Goal: Task Accomplishment & Management: Use online tool/utility

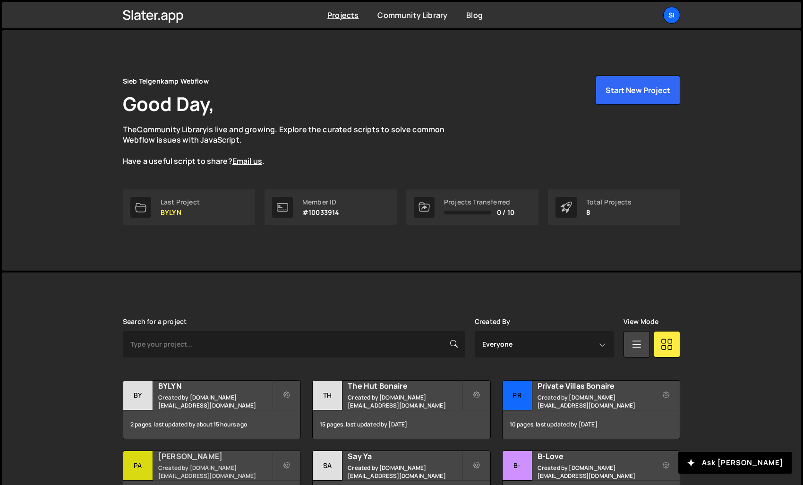
scroll to position [142, 0]
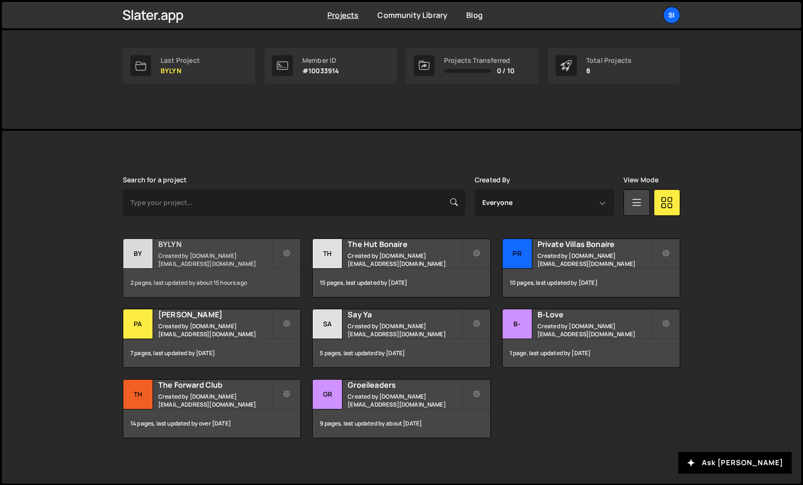
click at [202, 241] on h2 "BYLYN" at bounding box center [215, 244] width 114 height 10
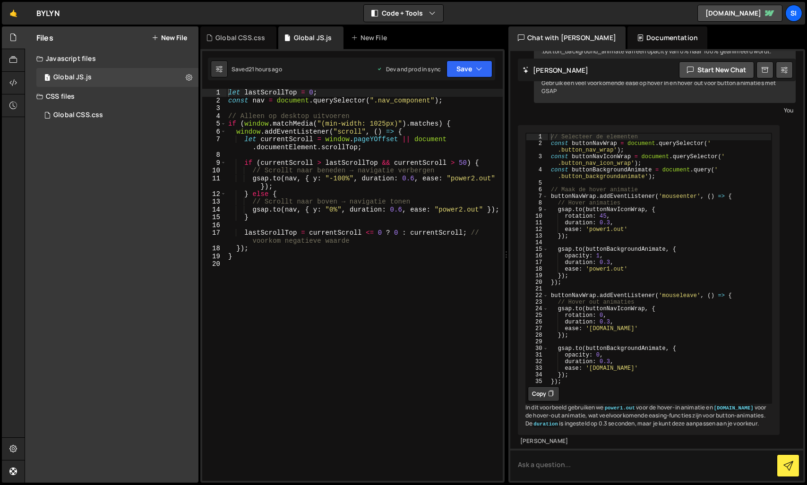
scroll to position [470, 0]
click at [595, 470] on textarea at bounding box center [656, 465] width 293 height 32
type textarea "Schrijf een animatie die ervoor zorgt"
click at [215, 40] on div "Global CSS.css" at bounding box center [240, 37] width 50 height 9
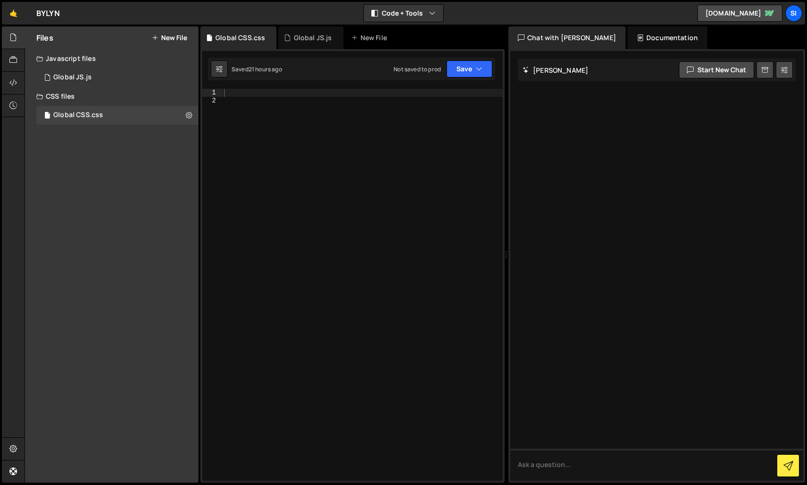
scroll to position [0, 0]
click at [295, 127] on div at bounding box center [362, 293] width 281 height 408
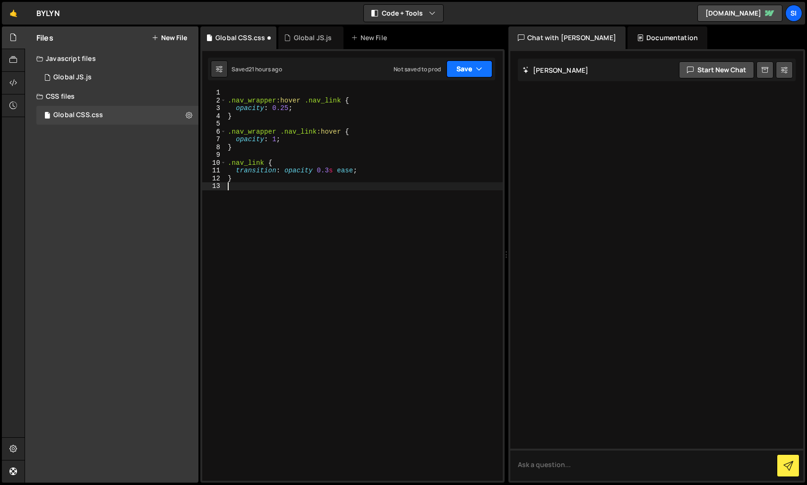
click at [475, 63] on button "Save" at bounding box center [469, 68] width 46 height 17
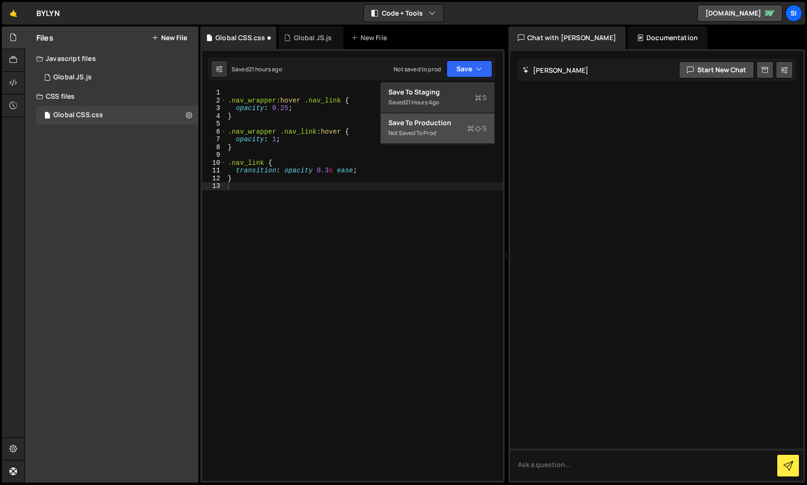
click at [451, 126] on div "Save to Production S" at bounding box center [437, 122] width 98 height 9
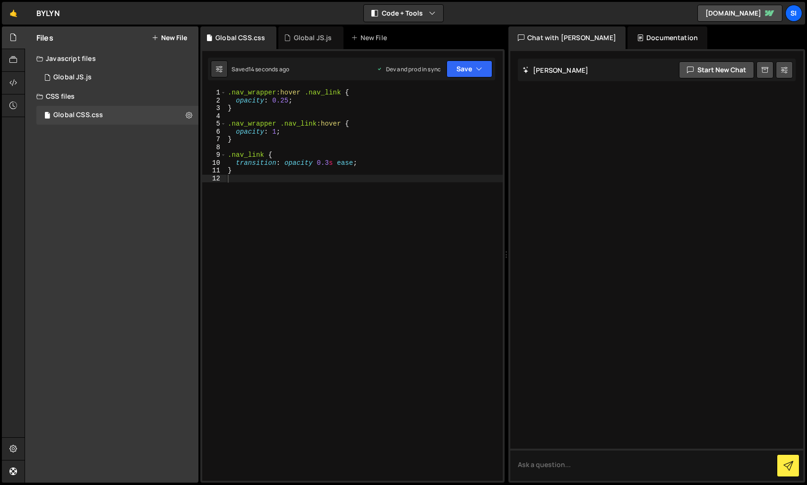
click at [301, 203] on div ".nav_wrapper :hover .nav_link { opacity : 0.25 ; } .nav_wrapper .nav_link :hove…" at bounding box center [364, 293] width 277 height 408
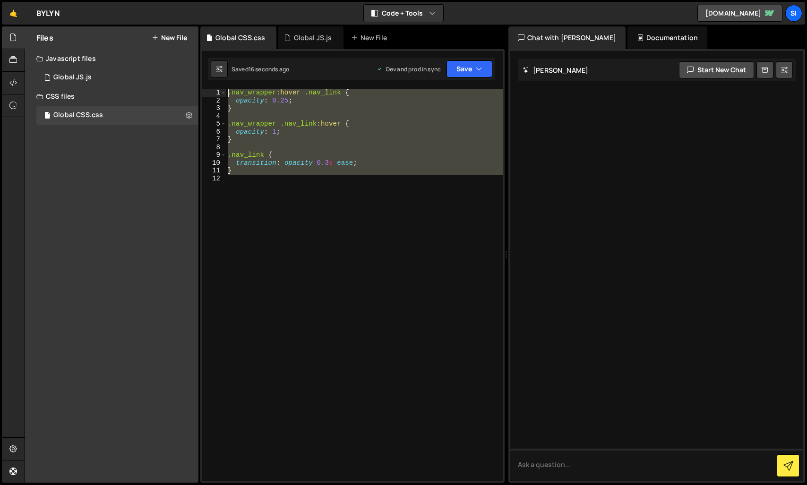
drag, startPoint x: 303, startPoint y: 226, endPoint x: 177, endPoint y: 49, distance: 217.4
click at [177, 49] on div "Files New File Javascript files 1 Global JS.js 0 CSS files Global CSS.css 0 Cop…" at bounding box center [416, 254] width 782 height 457
type textarea ".nav_wrapper:hover .nav_link { opacity: 0.25;"
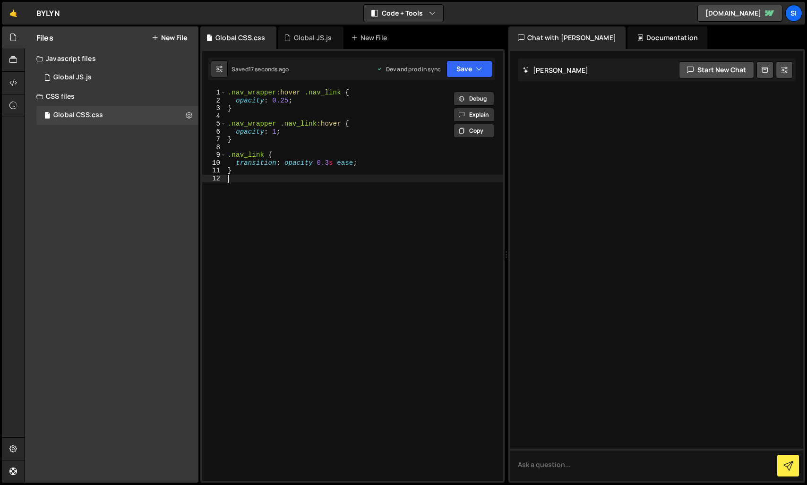
click at [289, 216] on div ".nav_wrapper :hover .nav_link { opacity : 0.25 ; } .nav_wrapper .nav_link :hove…" at bounding box center [364, 293] width 277 height 408
click at [266, 93] on div ".nav_wrapper :hover .nav_link { opacity : 0.25 ; } .nav_wrapper .nav_link :hove…" at bounding box center [364, 293] width 277 height 408
drag, startPoint x: 253, startPoint y: 86, endPoint x: 258, endPoint y: 91, distance: 7.0
click at [253, 85] on div "1 2 3 4 5 6 7 8 9 10 11 12 13 14 15 16 17 18 19 20 let lastScrollTop = 0 ; cons…" at bounding box center [352, 266] width 304 height 434
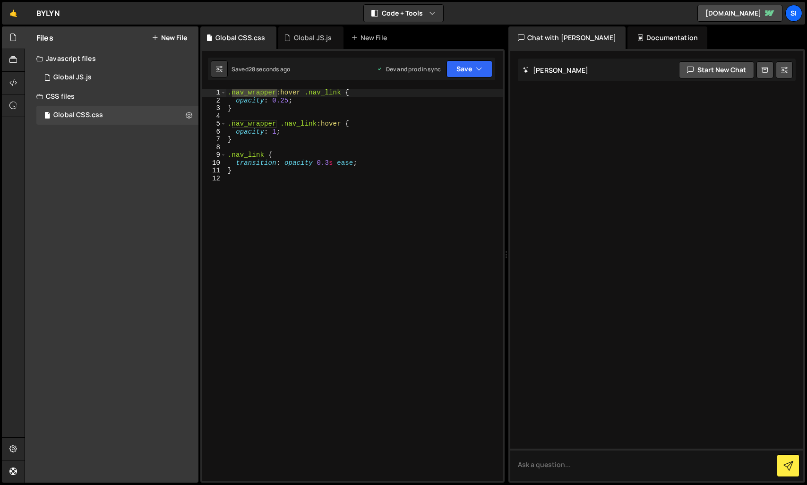
click at [270, 92] on div ".nav_wrapper :hover .nav_link { opacity : 0.25 ; } .nav_wrapper .nav_link :hove…" at bounding box center [364, 285] width 277 height 392
drag, startPoint x: 275, startPoint y: 94, endPoint x: 247, endPoint y: 93, distance: 27.4
click at [247, 93] on div ".nav_wrapper :hover .nav_link { opacity : 0.25 ; } .nav_wrapper .nav_link :hove…" at bounding box center [364, 293] width 277 height 408
click at [265, 124] on div ".nav_component :hover .nav_link { opacity : 0.25 ; } .nav_wrapper .nav_link :ho…" at bounding box center [364, 293] width 277 height 408
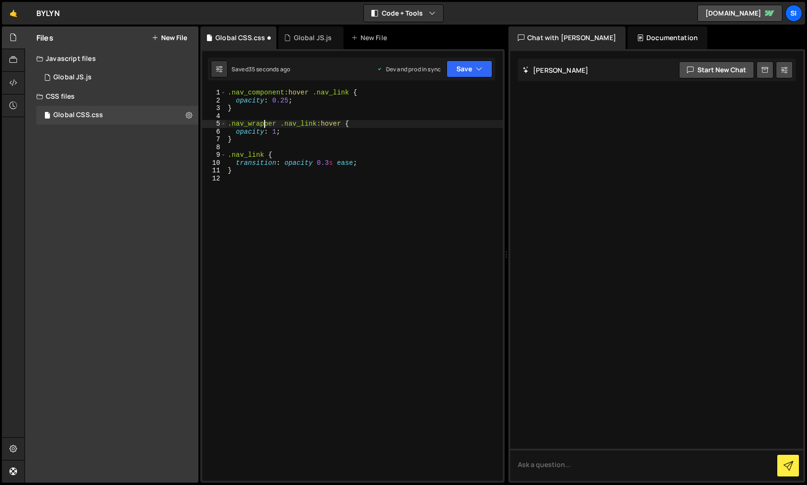
click at [265, 124] on div ".nav_component :hover .nav_link { opacity : 0.25 ; } .nav_wrapper .nav_link :ho…" at bounding box center [364, 293] width 277 height 408
drag, startPoint x: 469, startPoint y: 69, endPoint x: 465, endPoint y: 84, distance: 14.8
click at [469, 69] on button "Save" at bounding box center [469, 68] width 46 height 17
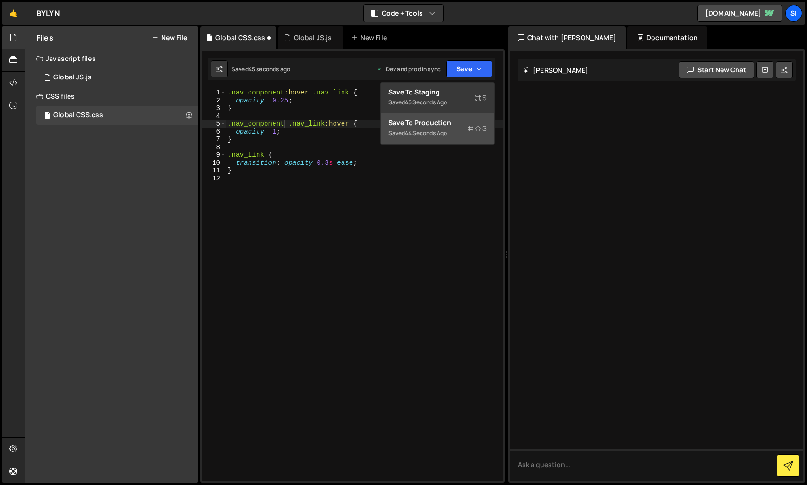
click at [456, 132] on div "Saved 44 seconds ago" at bounding box center [437, 133] width 98 height 11
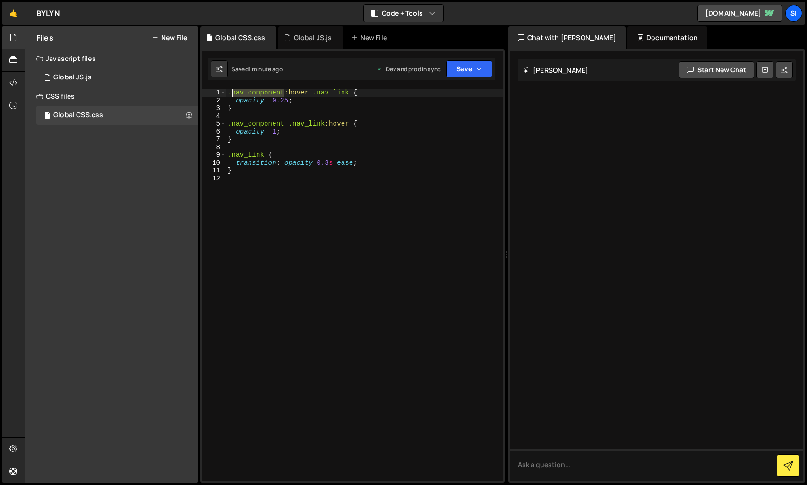
drag, startPoint x: 284, startPoint y: 93, endPoint x: 231, endPoint y: 91, distance: 52.9
click at [231, 91] on div ".nav_component :hover .nav_link { opacity : 0.25 ; } .nav_component .nav_link :…" at bounding box center [364, 293] width 277 height 408
paste textarea "links_wrap"
drag, startPoint x: 284, startPoint y: 124, endPoint x: 234, endPoint y: 125, distance: 50.5
click at [234, 125] on div ".nav_links_wrap :hover .nav_link { opacity : 0.25 ; } .nav_component .nav_link …" at bounding box center [364, 293] width 277 height 408
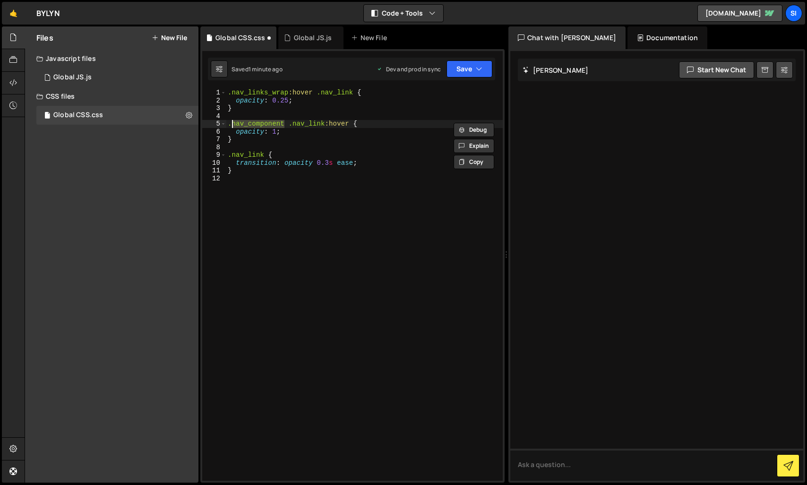
paste textarea "links_wrap"
type textarea ".nav_links_wrap .nav_link:hover {"
click at [474, 64] on button "Save" at bounding box center [469, 68] width 46 height 17
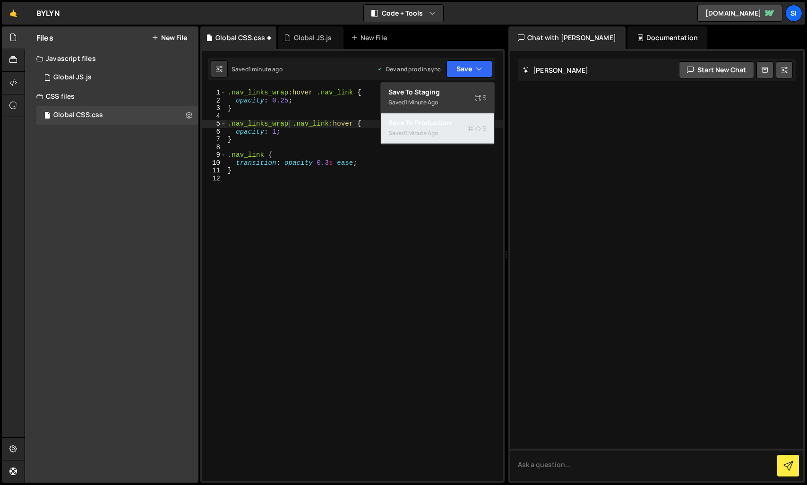
click at [425, 139] on button "Save to Production S Saved 1 minute ago" at bounding box center [437, 128] width 113 height 31
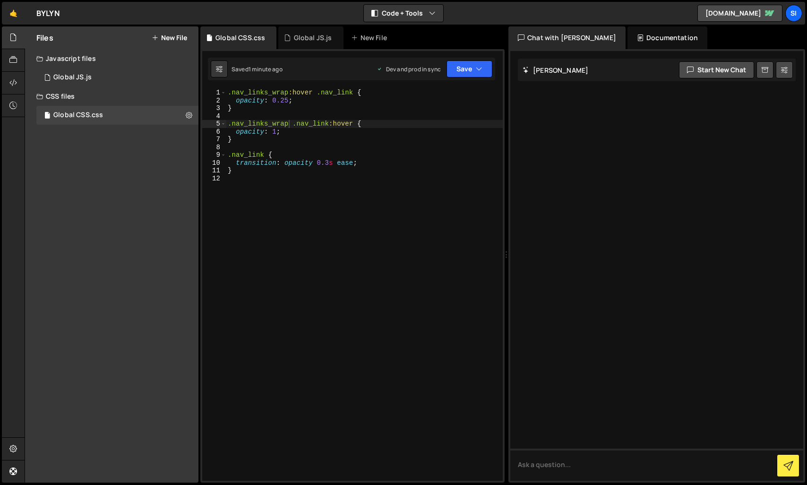
scroll to position [0, 0]
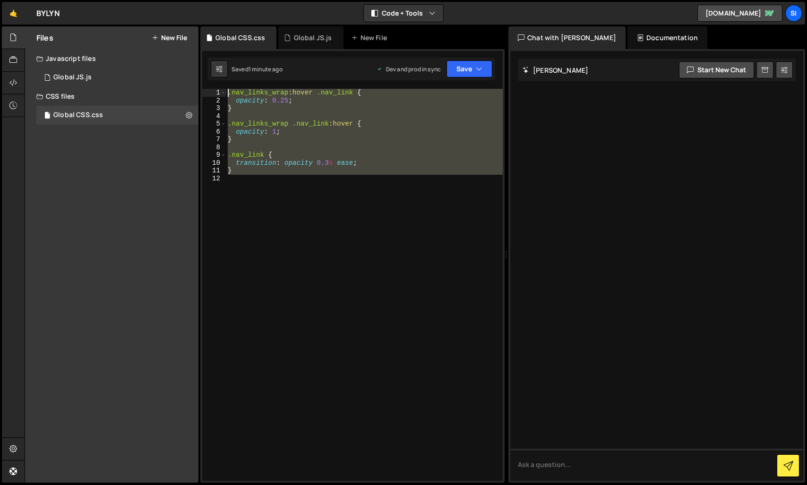
drag, startPoint x: 254, startPoint y: 220, endPoint x: 201, endPoint y: 62, distance: 166.4
click at [201, 62] on div "1 2 3 4 5 6 7 8 9 10 11 12 13 14 15 16 17 18 19 20 let lastScrollTop = 0 ; cons…" at bounding box center [352, 266] width 304 height 434
type textarea ".nav_links_wrap:hover .nav_link { opacity: 0.25;"
click at [324, 228] on div ".nav_links_wrap :hover .nav_link { opacity : 0.25 ; } .nav_links_wrap .nav_link…" at bounding box center [364, 293] width 277 height 408
drag, startPoint x: 247, startPoint y: 197, endPoint x: 197, endPoint y: 52, distance: 153.5
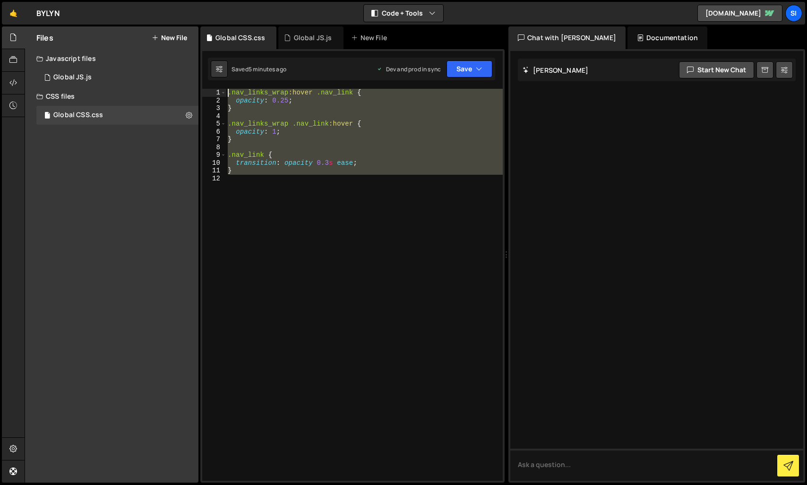
click at [197, 52] on div "Files New File Javascript files 1 Global JS.js 0 CSS files Global CSS.css 0 Cop…" at bounding box center [416, 254] width 782 height 457
type textarea ".nav_links_wrap:hover .nav_link { opacity: 0.25;"
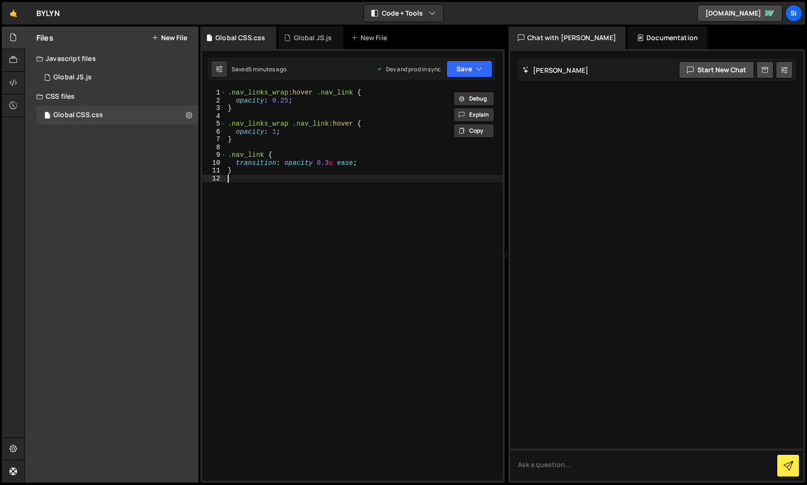
click at [251, 178] on div ".nav_links_wrap :hover .nav_link { opacity : 0.25 ; } .nav_links_wrap .nav_link…" at bounding box center [364, 293] width 277 height 408
paste textarea ".nav_links_wrap:hover .nav_link {"
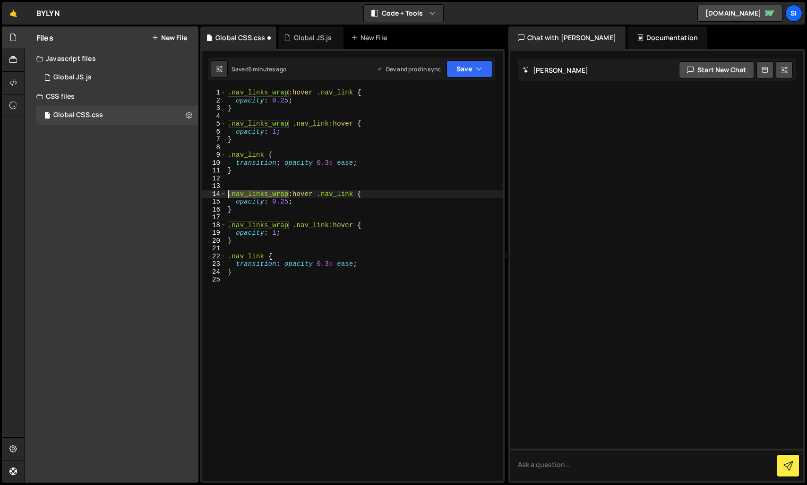
drag, startPoint x: 287, startPoint y: 193, endPoint x: 214, endPoint y: 193, distance: 72.7
click at [214, 193] on div "1 2 3 4 5 6 7 8 9 10 11 12 13 14 15 16 17 18 19 20 21 22 23 24 25 .nav_links_wr…" at bounding box center [352, 285] width 300 height 392
paste textarea
paste textarea "footer_column_links"
click at [355, 194] on div ".nav_links_wrap :hover .nav_link { opacity : 0.25 ; } .nav_links_wrap .nav_link…" at bounding box center [364, 293] width 277 height 408
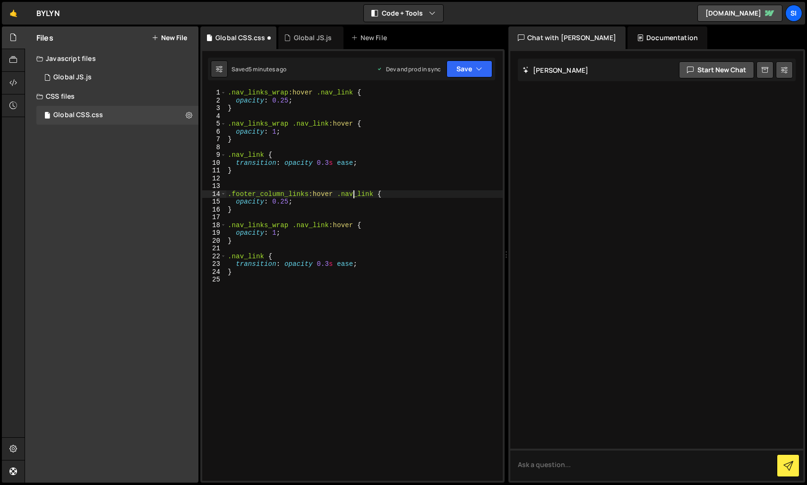
click at [355, 194] on div ".nav_links_wrap :hover .nav_link { opacity : 0.25 ; } .nav_links_wrap .nav_link…" at bounding box center [364, 293] width 277 height 408
paste textarea "footer"
click at [310, 225] on div ".nav_links_wrap :hover .nav_link { opacity : 0.25 ; } .nav_links_wrap .nav_link…" at bounding box center [364, 293] width 277 height 408
paste textarea "footer"
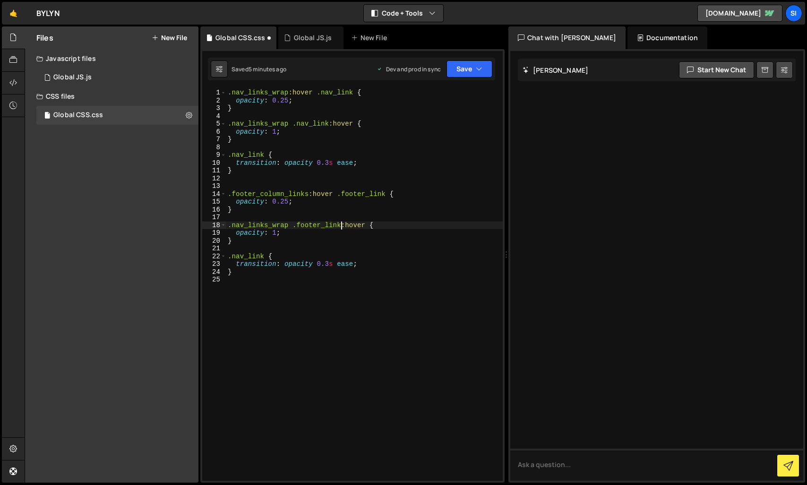
click at [245, 257] on div ".nav_links_wrap :hover .nav_link { opacity : 0.25 ; } .nav_links_wrap .nav_link…" at bounding box center [364, 293] width 277 height 408
paste textarea "footer"
drag, startPoint x: 289, startPoint y: 226, endPoint x: 233, endPoint y: 226, distance: 55.3
click at [233, 226] on div ".nav_links_wrap :hover .nav_link { opacity : 0.25 ; } .nav_links_wrap .nav_link…" at bounding box center [364, 293] width 277 height 408
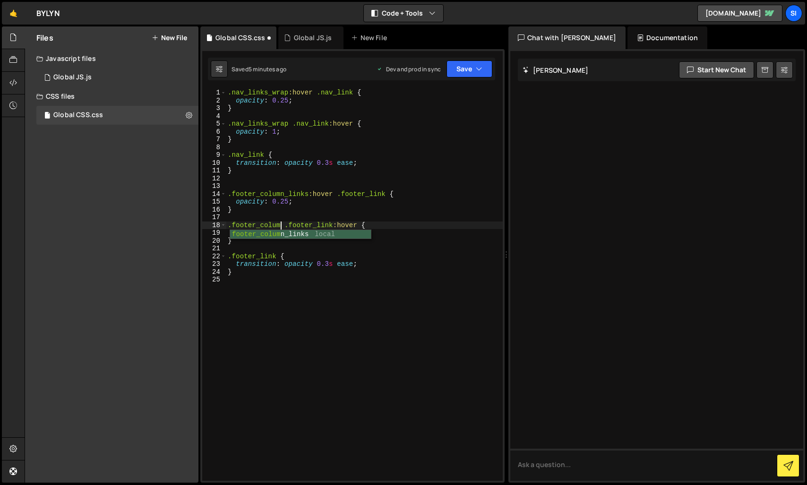
scroll to position [0, 4]
click at [296, 236] on div "footer_column _links local" at bounding box center [300, 244] width 141 height 28
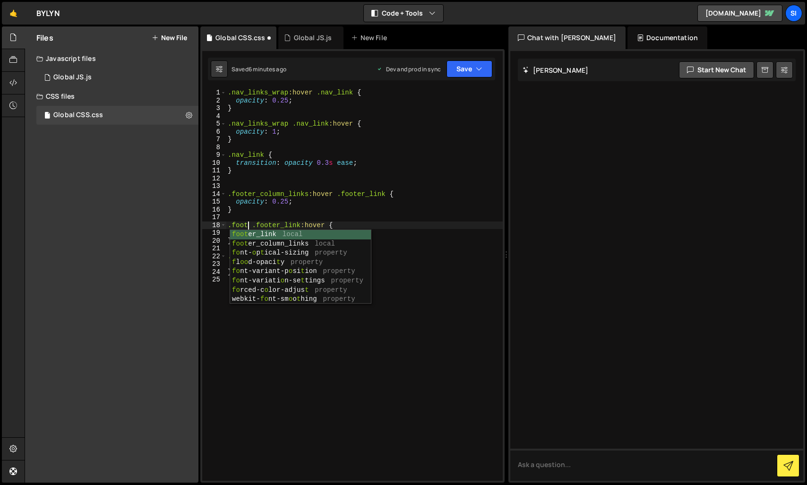
scroll to position [0, 1]
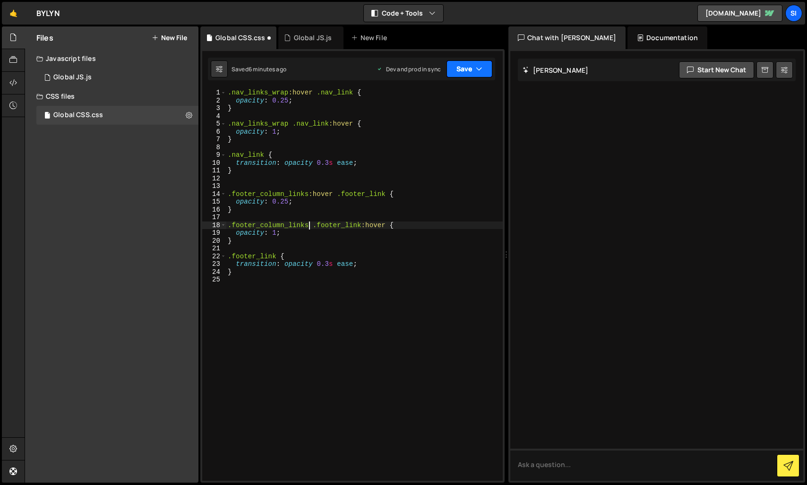
click at [469, 74] on button "Save" at bounding box center [469, 68] width 46 height 17
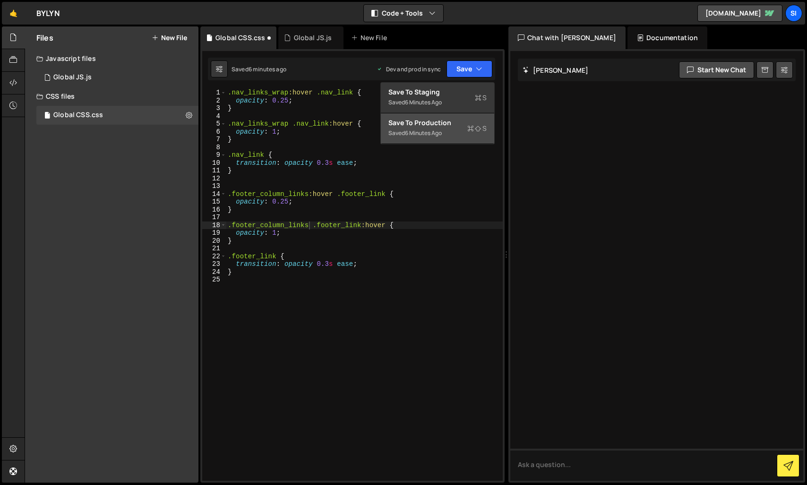
click at [440, 128] on div "Saved 6 minutes ago" at bounding box center [437, 133] width 98 height 11
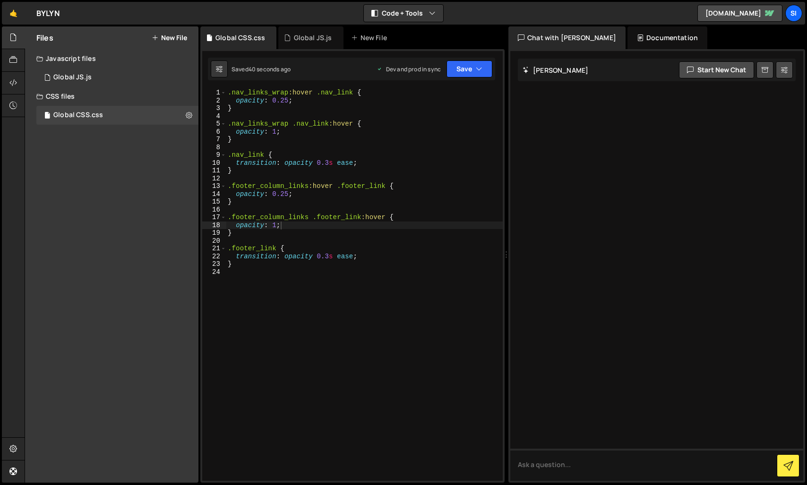
click at [285, 191] on div ".nav_links_wrap :hover .nav_link { opacity : 0.25 ; } .nav_links_wrap .nav_link…" at bounding box center [364, 293] width 277 height 408
type textarea "opacity: 0.2;"
click at [459, 74] on button "Save" at bounding box center [469, 68] width 46 height 17
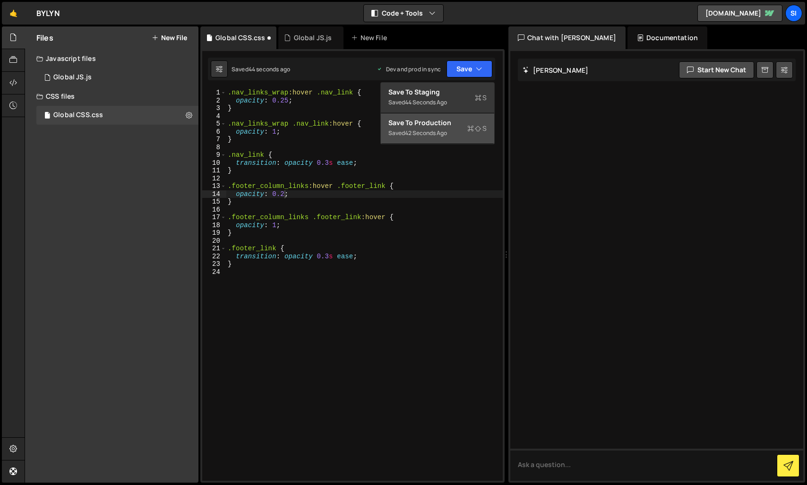
click at [442, 135] on div "42 seconds ago" at bounding box center [426, 133] width 42 height 8
